Goal: Register for event/course

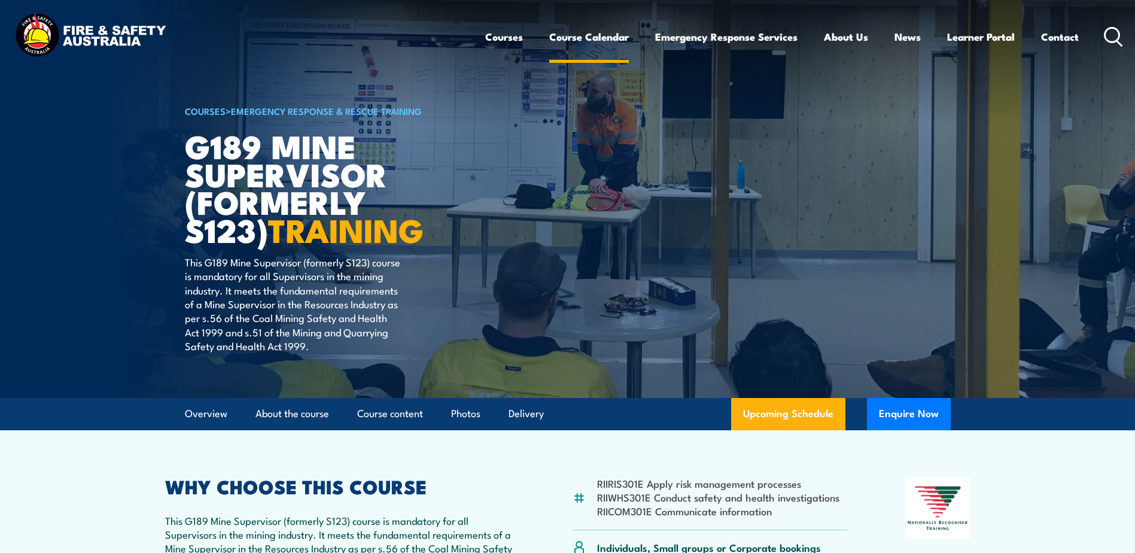
click at [585, 33] on link "Course Calendar" at bounding box center [589, 37] width 80 height 32
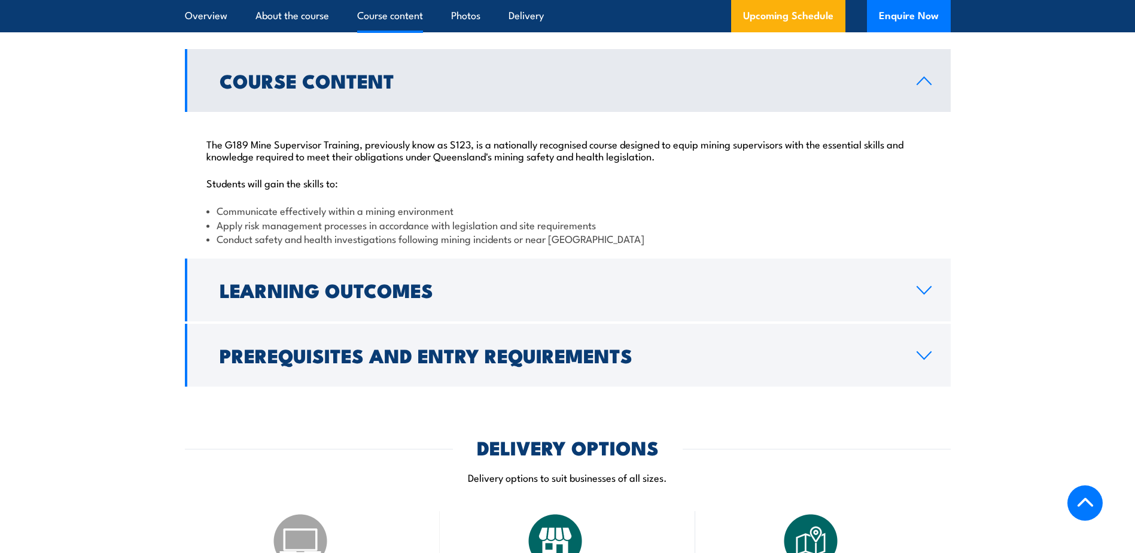
scroll to position [1256, 0]
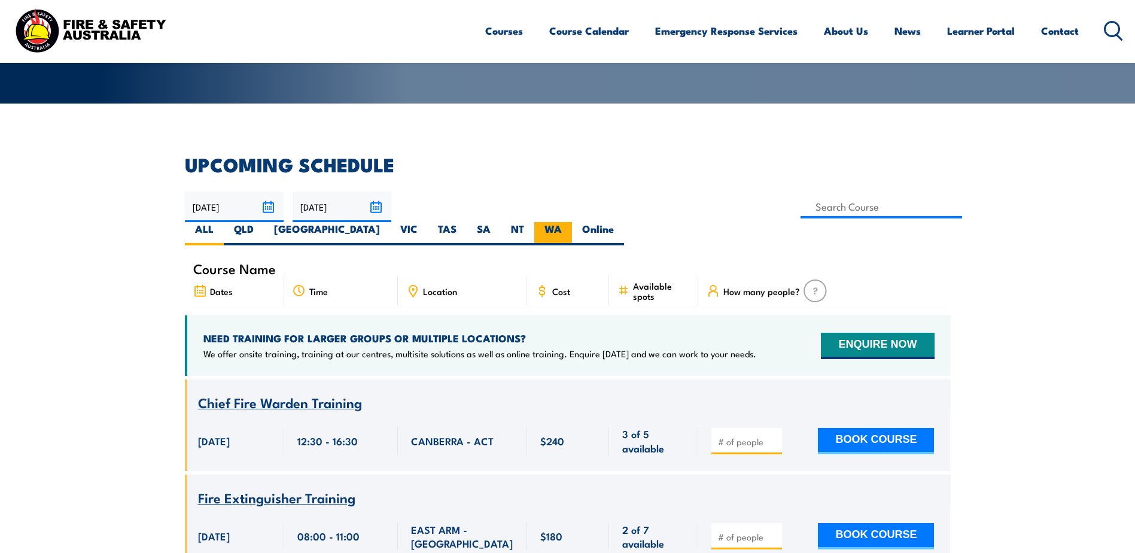
scroll to position [239, 0]
click at [572, 222] on label "WA" at bounding box center [553, 233] width 38 height 23
drag, startPoint x: 876, startPoint y: 197, endPoint x: 941, endPoint y: 228, distance: 72.5
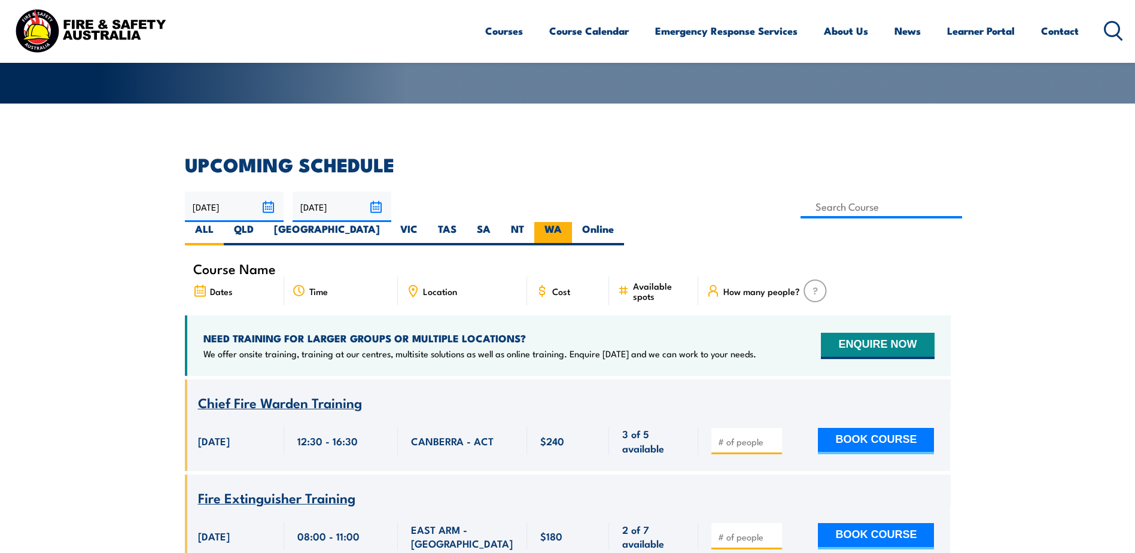
click at [572, 222] on label "WA" at bounding box center [553, 233] width 38 height 23
click at [569, 222] on input "WA" at bounding box center [566, 226] width 8 height 8
radio input "true"
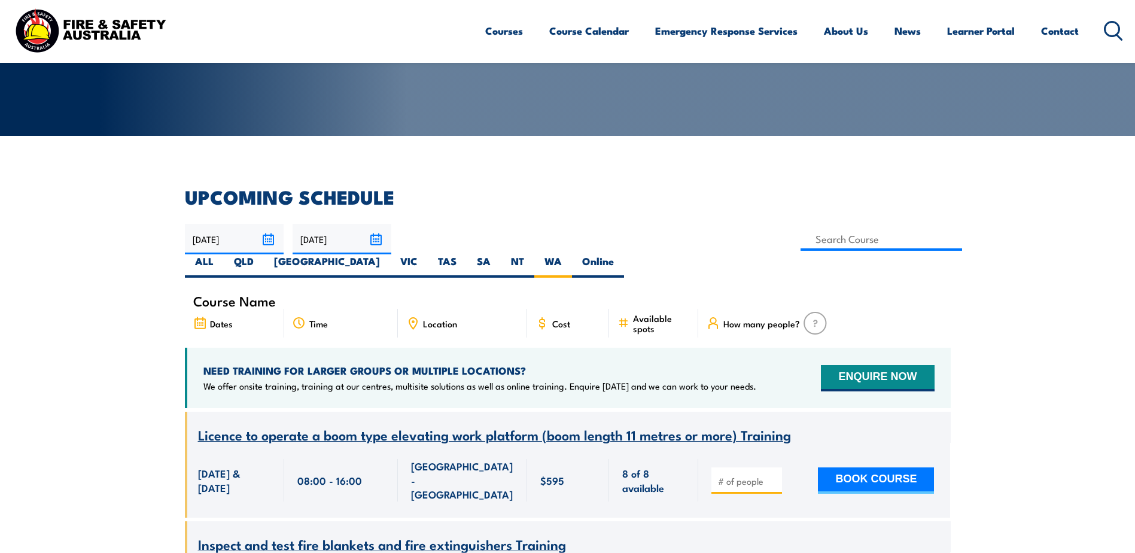
scroll to position [239, 0]
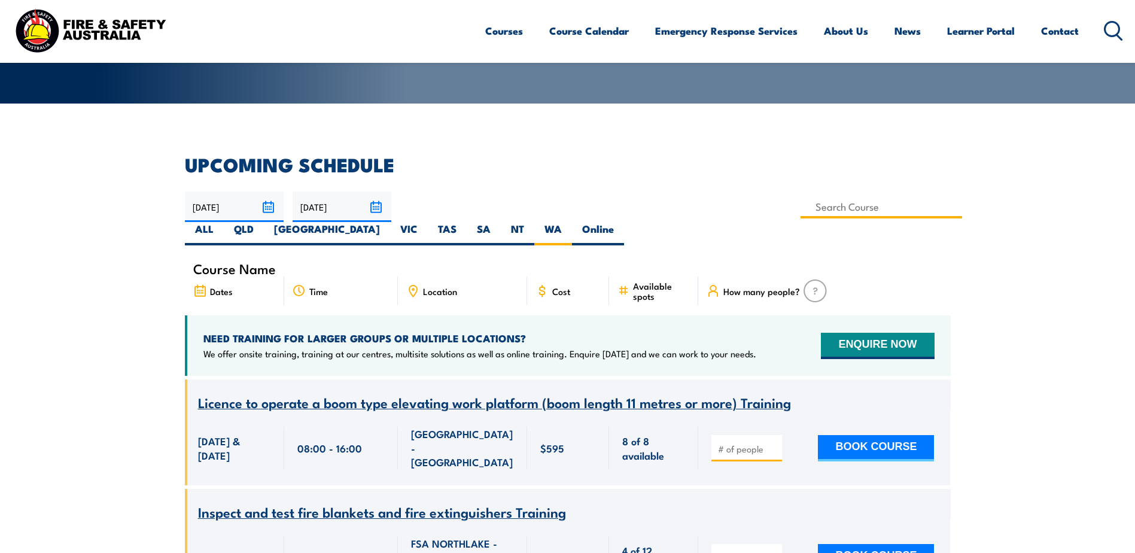
click at [800, 208] on input at bounding box center [881, 206] width 162 height 23
type input "G189 Mine Supervisor (formerly S123) Training"
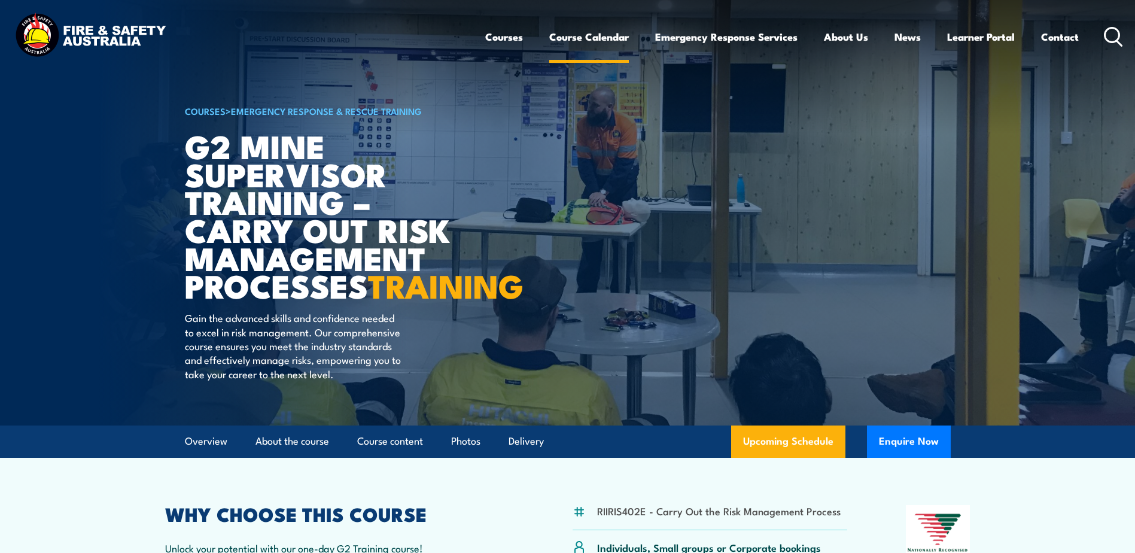
click at [581, 35] on link "Course Calendar" at bounding box center [589, 37] width 80 height 32
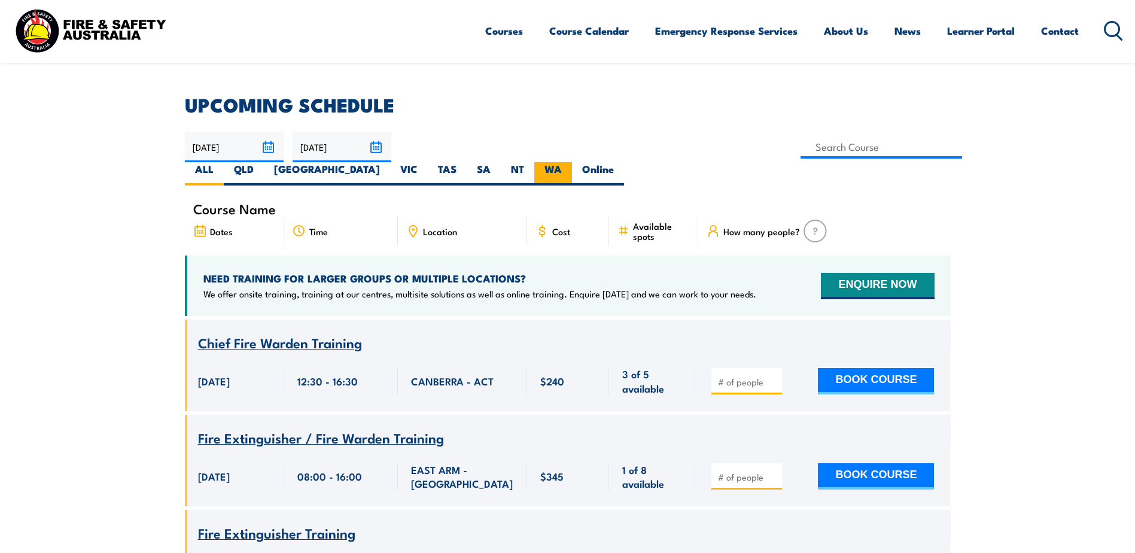
click at [572, 162] on label "WA" at bounding box center [553, 173] width 38 height 23
click at [569, 162] on input "WA" at bounding box center [566, 166] width 8 height 8
radio input "true"
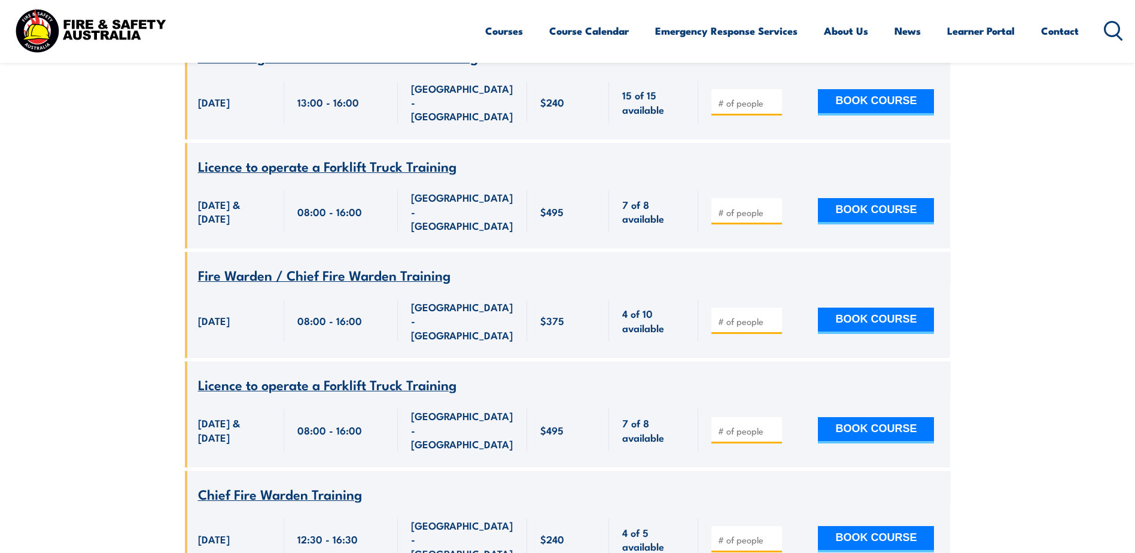
scroll to position [2129, 0]
